Goal: Information Seeking & Learning: Learn about a topic

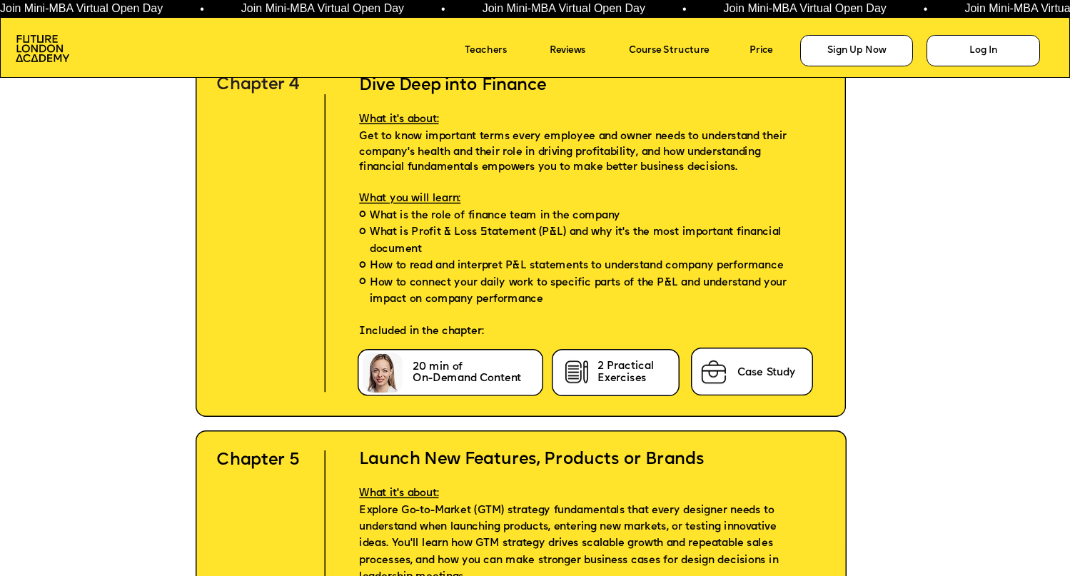
scroll to position [4757, 0]
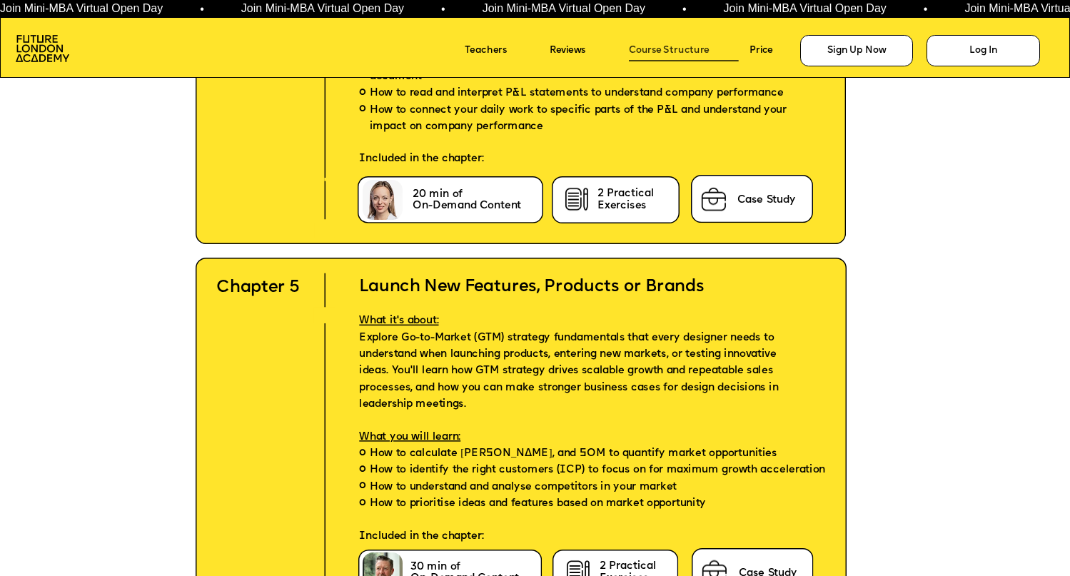
click at [650, 50] on link "Course Structure" at bounding box center [684, 51] width 110 height 20
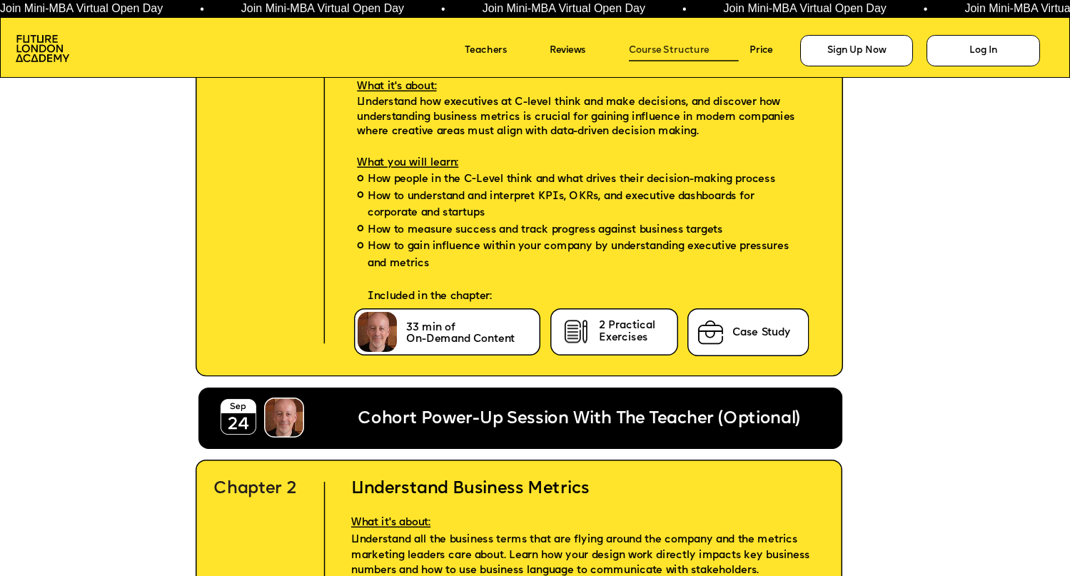
scroll to position [3362, 0]
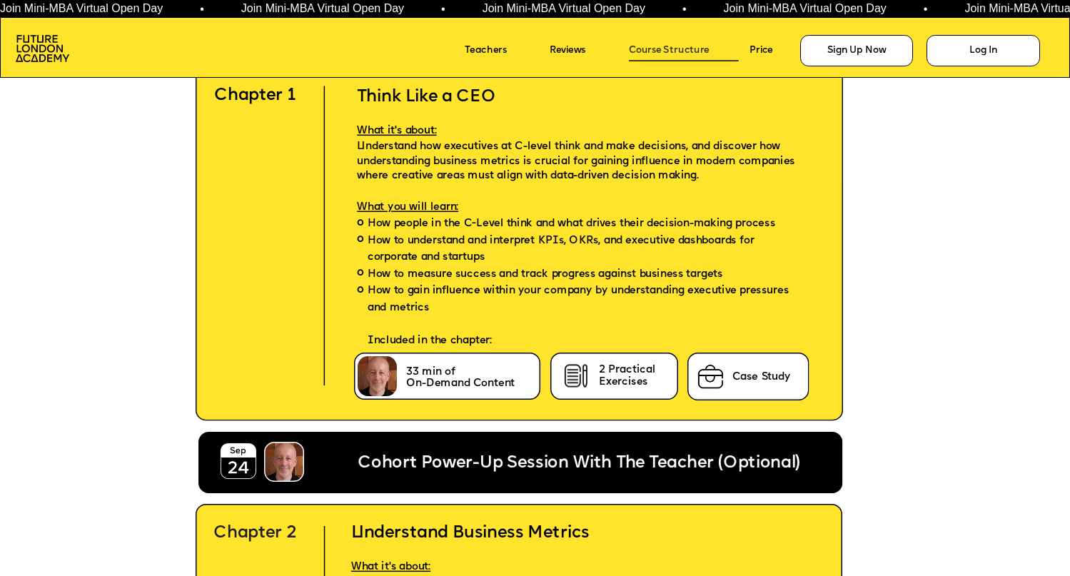
click at [650, 50] on link "Course Structure" at bounding box center [684, 51] width 110 height 20
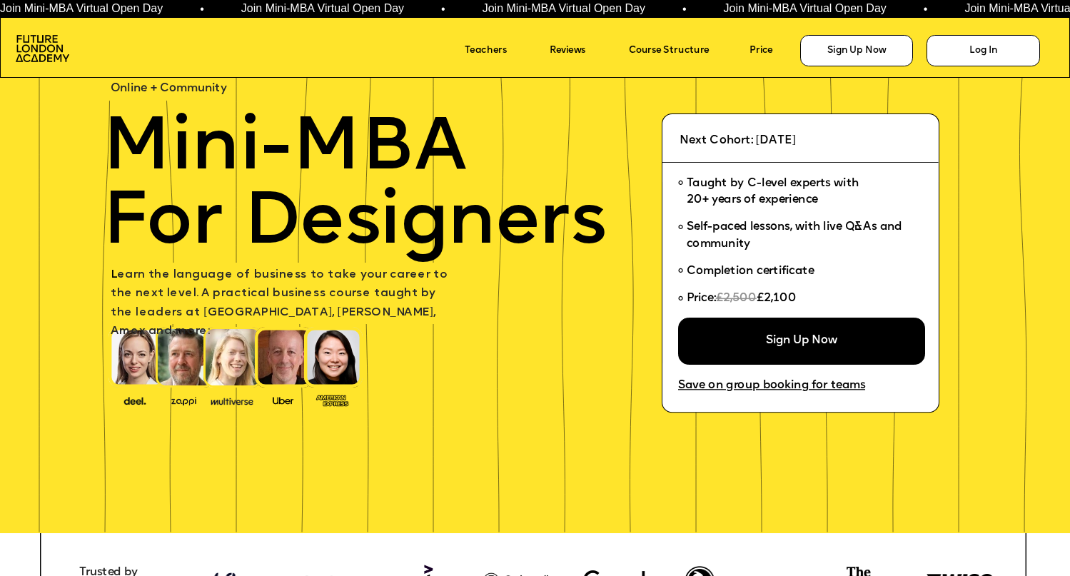
scroll to position [0, 0]
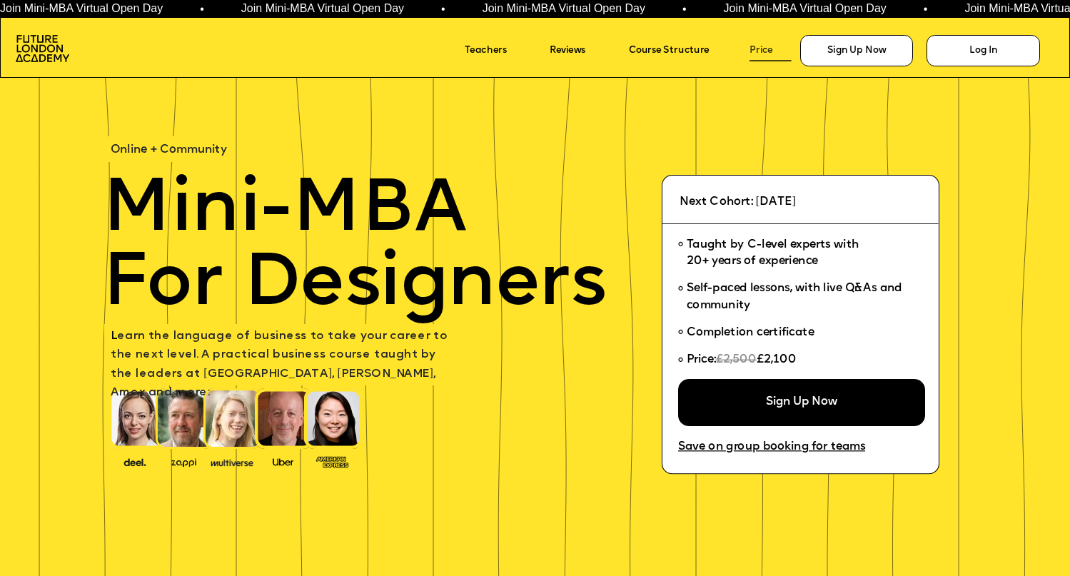
click at [777, 54] on link "Price" at bounding box center [770, 51] width 41 height 20
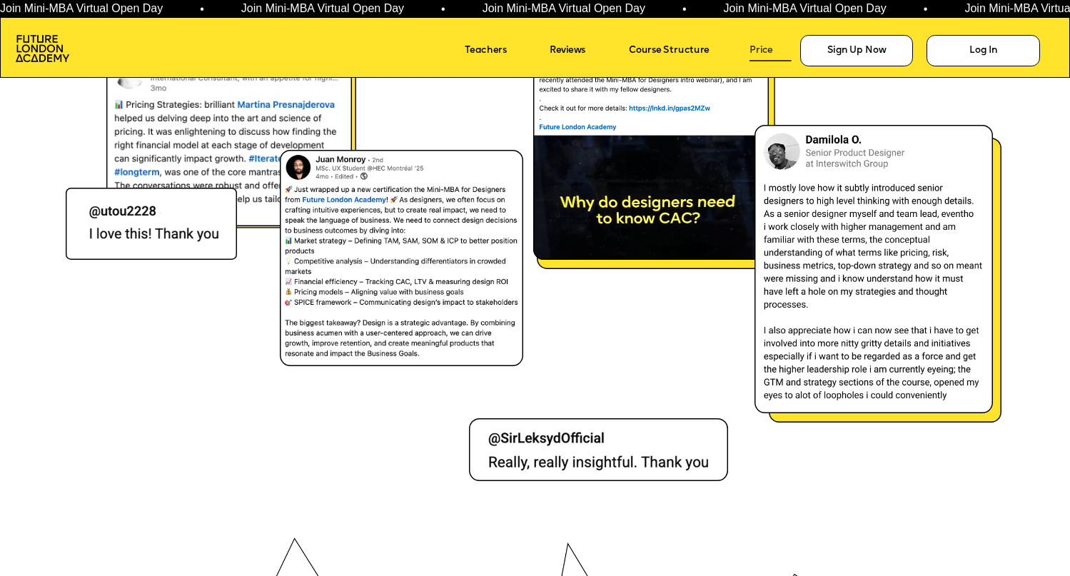
scroll to position [8307, 0]
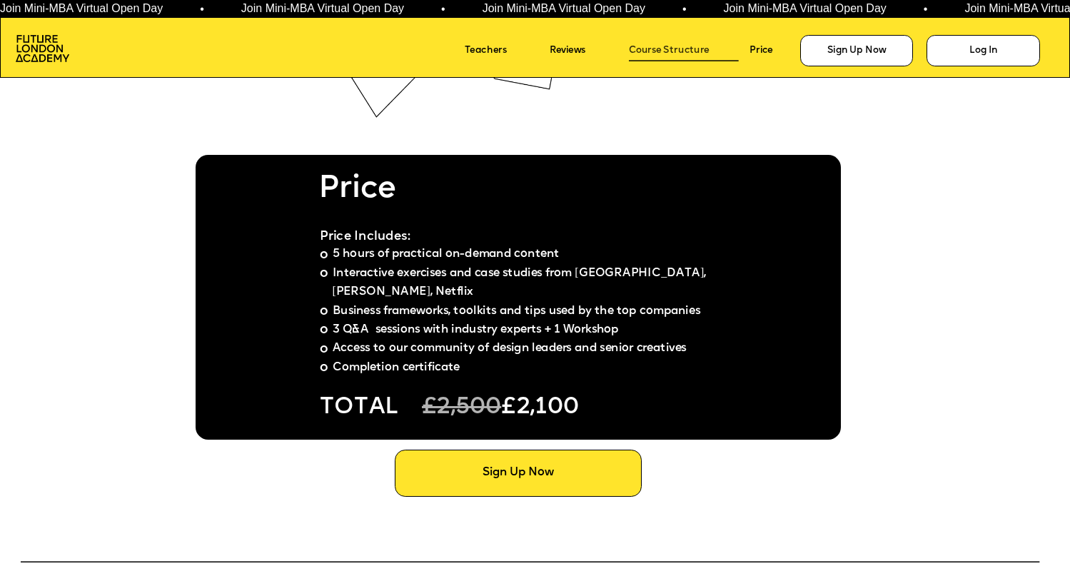
click at [700, 51] on link "Course Structure" at bounding box center [684, 51] width 110 height 20
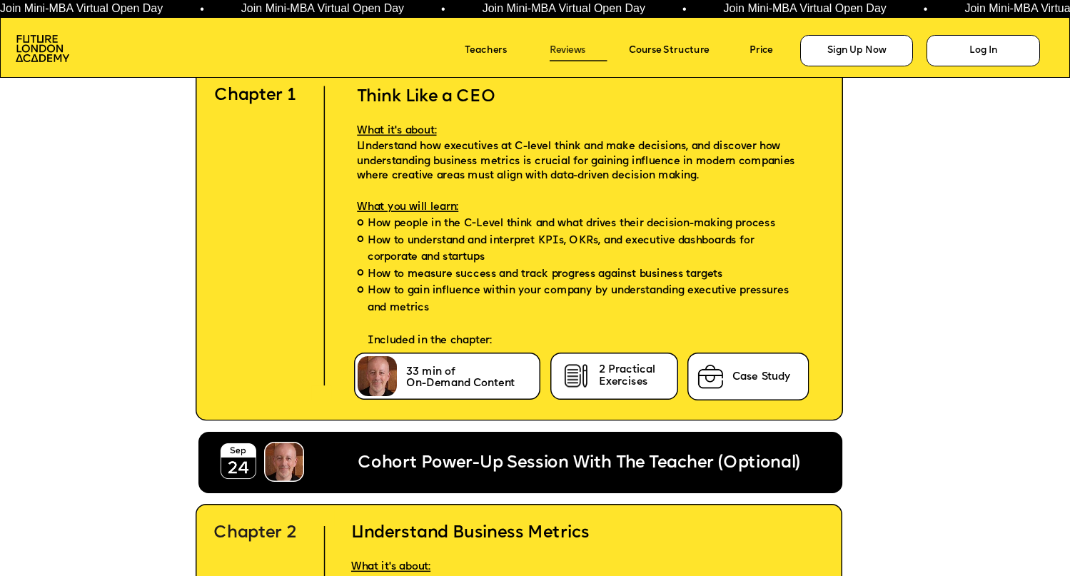
click at [595, 48] on link "Reviews" at bounding box center [578, 51] width 57 height 20
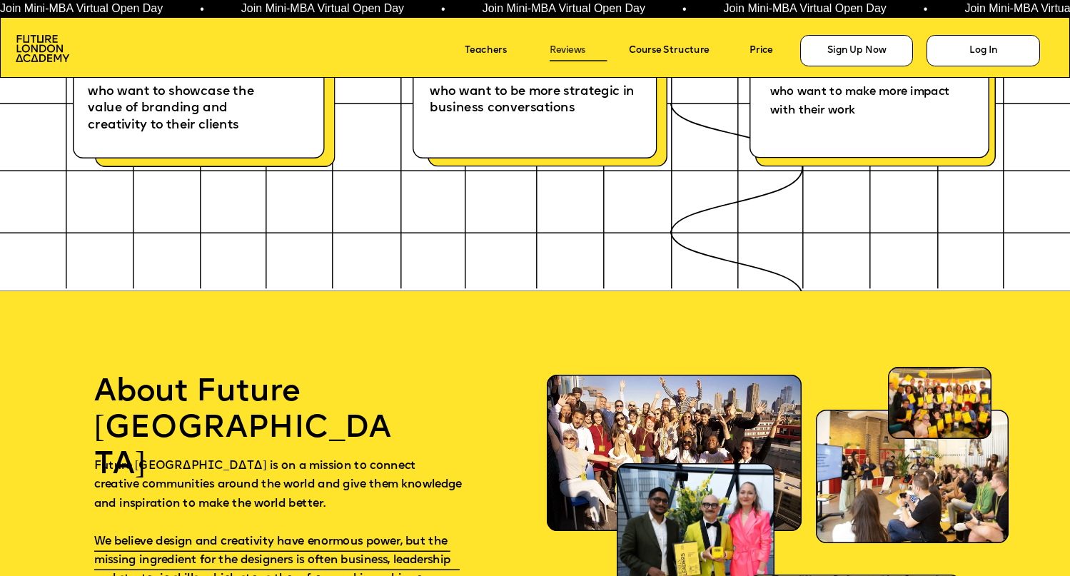
scroll to position [7525, 0]
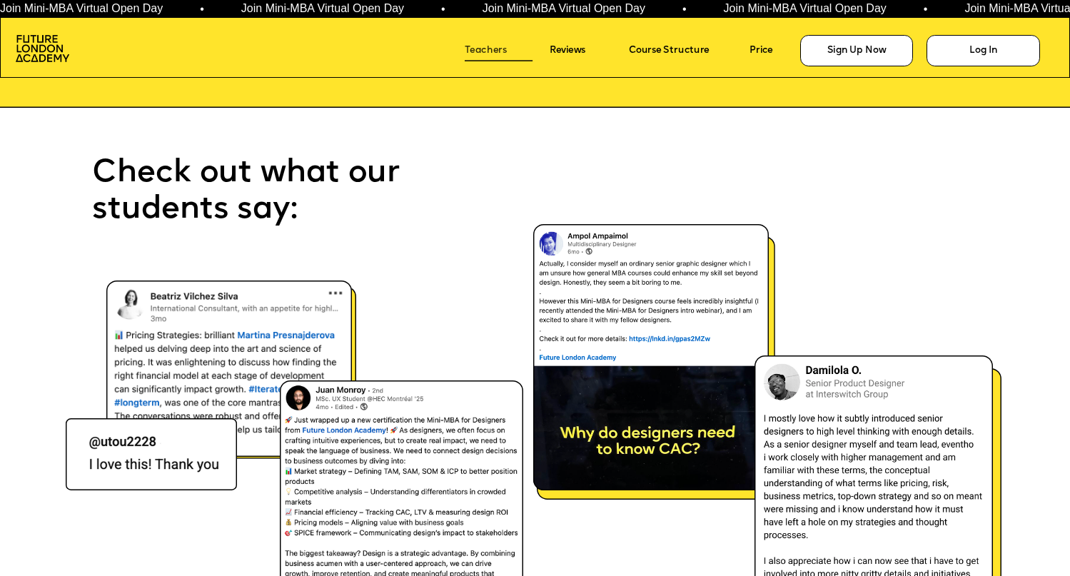
click at [496, 46] on link "Teachers" at bounding box center [499, 51] width 68 height 20
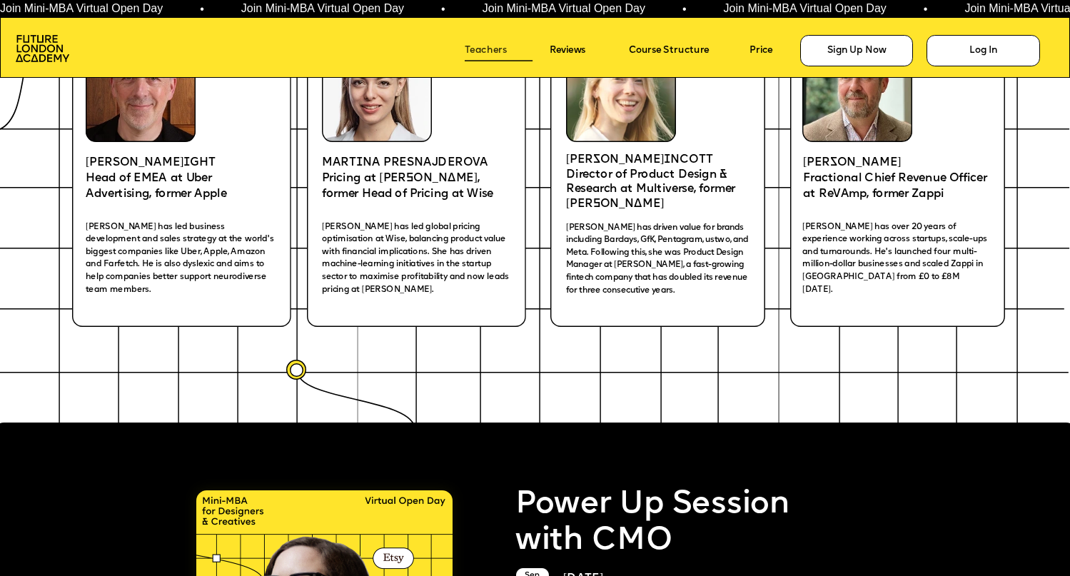
scroll to position [2179, 0]
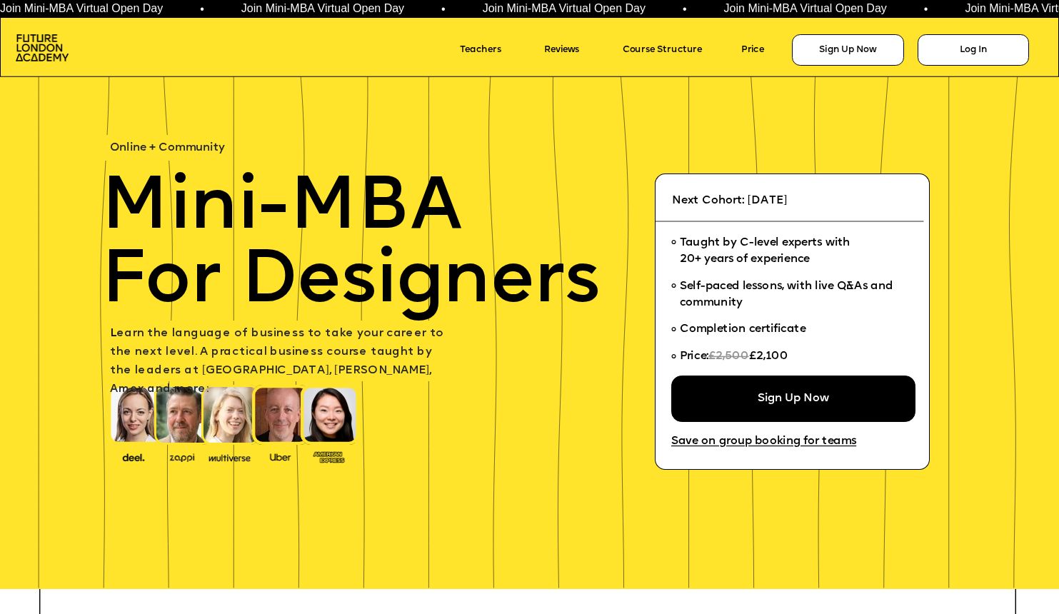
scroll to position [2179, 0]
